Goal: Task Accomplishment & Management: Manage account settings

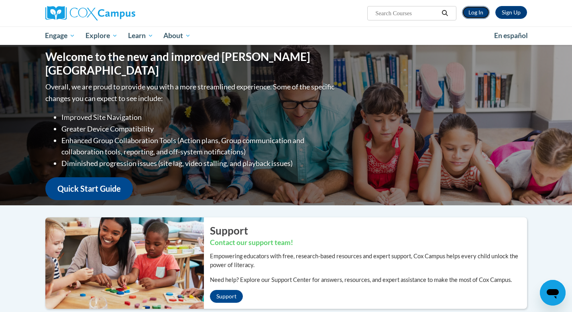
click at [478, 12] on link "Log In" at bounding box center [476, 12] width 28 height 13
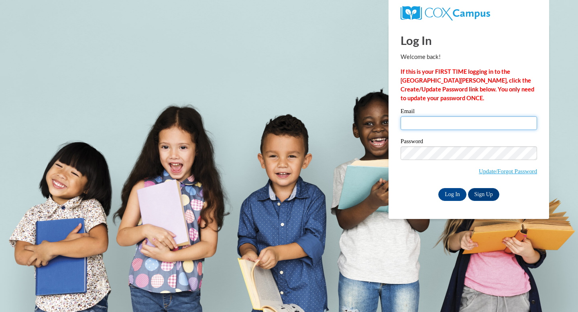
click at [440, 125] on input "Email" at bounding box center [469, 123] width 137 height 14
type input "kellybecker@sasd.net"
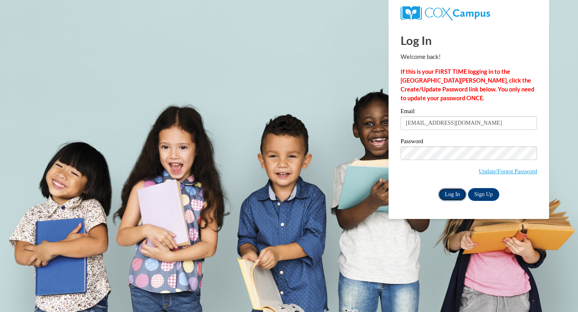
click at [450, 194] on input "Log In" at bounding box center [453, 194] width 28 height 13
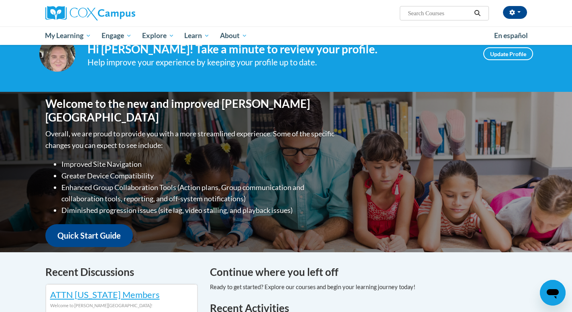
scroll to position [31, 0]
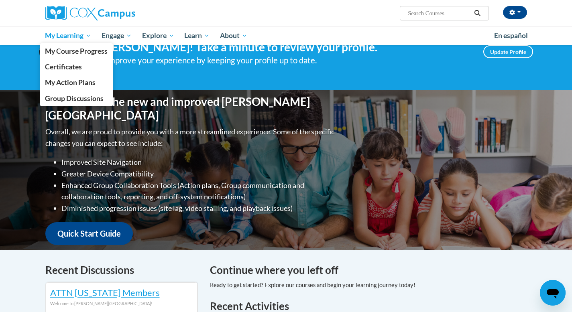
click at [84, 33] on span "My Learning" at bounding box center [68, 36] width 46 height 10
click at [82, 47] on span "My Course Progress" at bounding box center [76, 51] width 63 height 8
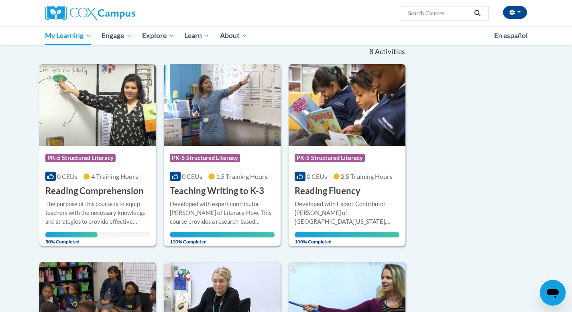
scroll to position [89, 0]
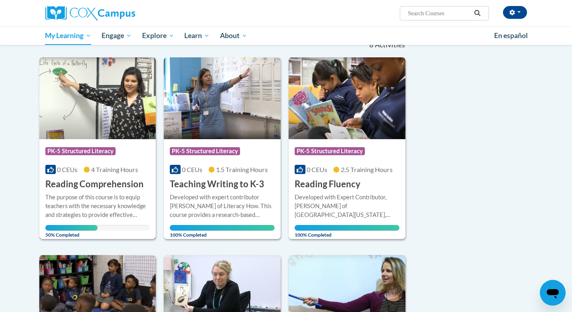
click at [100, 188] on h3 "Reading Comprehension" at bounding box center [94, 184] width 98 height 12
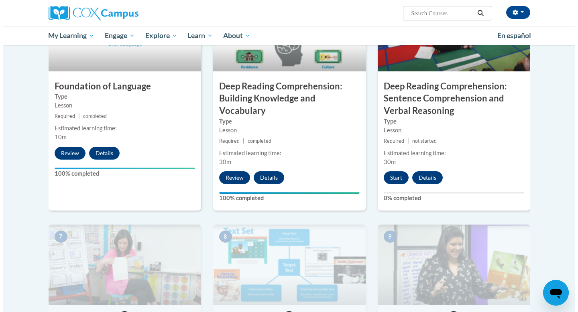
scroll to position [426, 0]
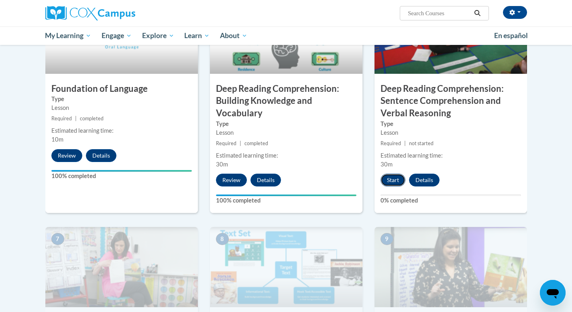
click at [389, 182] on button "Start" at bounding box center [393, 180] width 25 height 13
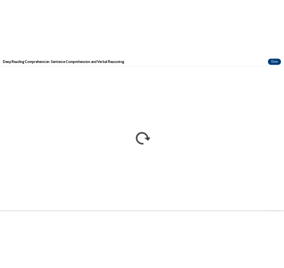
scroll to position [0, 0]
